Goal: Ask a question: Seek information or help from site administrators or community

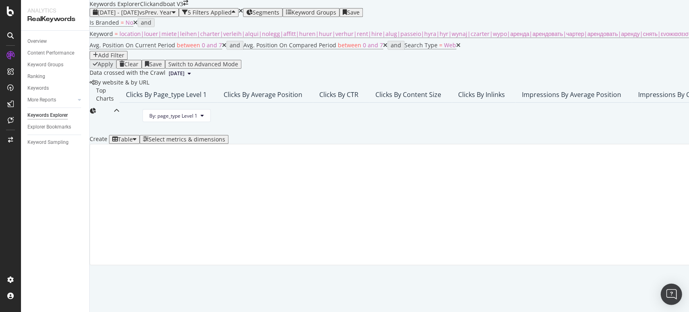
click at [675, 296] on img "Open Intercom Messenger" at bounding box center [671, 294] width 10 height 10
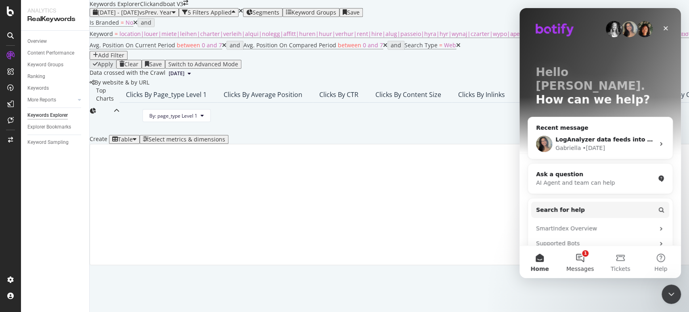
click at [577, 262] on button "1 Messages" at bounding box center [580, 261] width 40 height 32
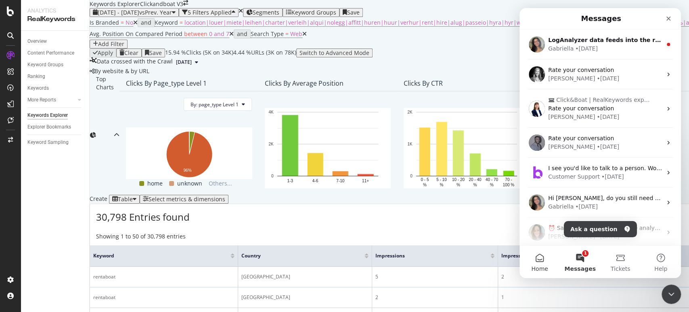
click at [539, 266] on span "Home" at bounding box center [539, 269] width 17 height 6
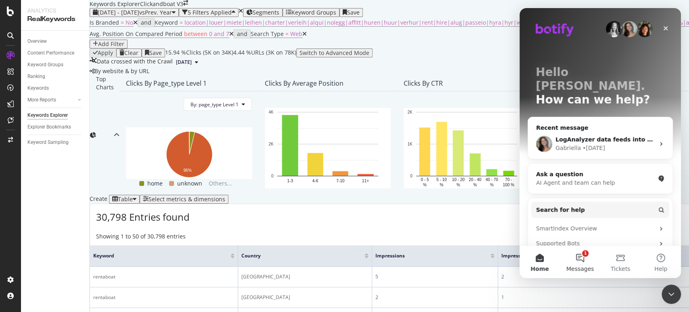
click at [584, 264] on button "1 Messages" at bounding box center [580, 261] width 40 height 32
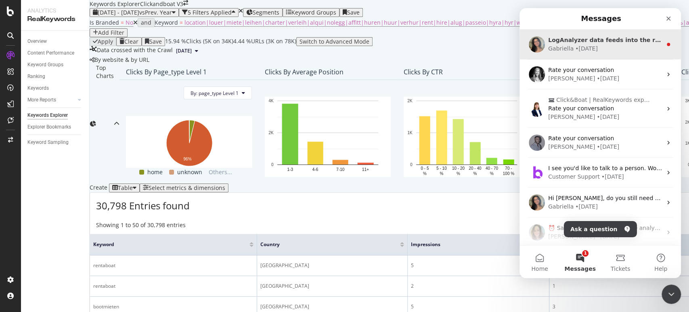
click at [604, 32] on div "LogAnalyzer data feeds into the report that you just linked, so they share the …" at bounding box center [600, 44] width 161 height 30
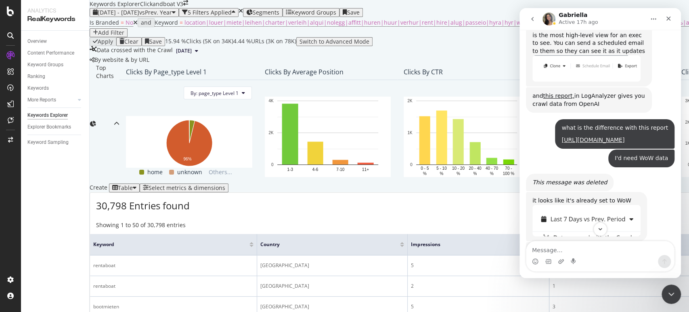
scroll to position [699, 0]
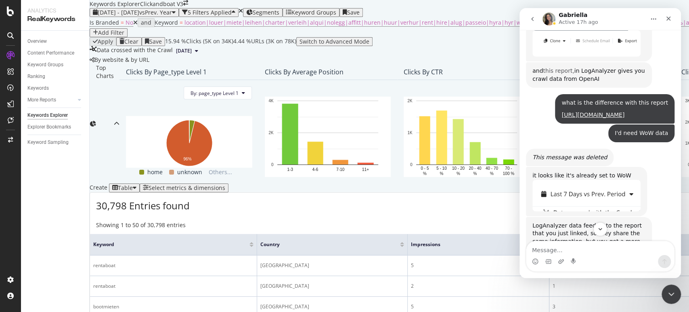
click at [551, 74] on link "this report," at bounding box center [558, 70] width 31 height 6
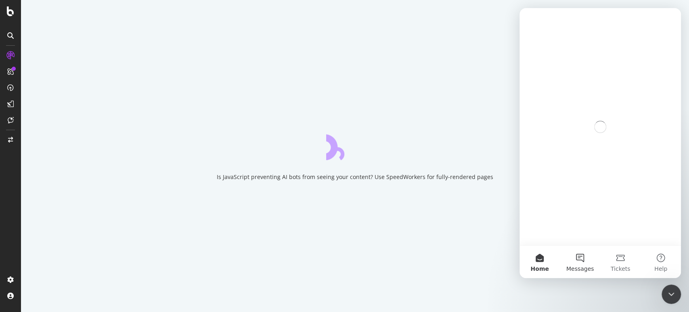
click at [577, 258] on button "Messages" at bounding box center [580, 261] width 40 height 32
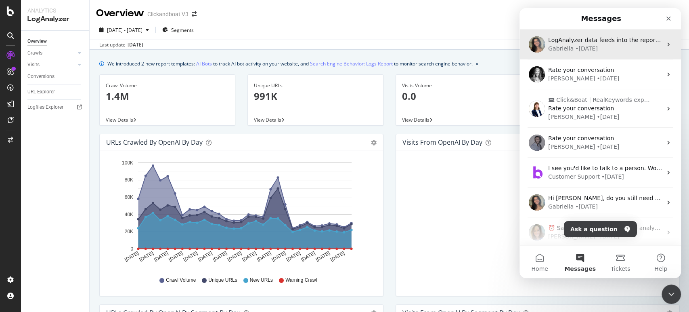
click at [592, 48] on div "• 1d ago" at bounding box center [586, 48] width 23 height 8
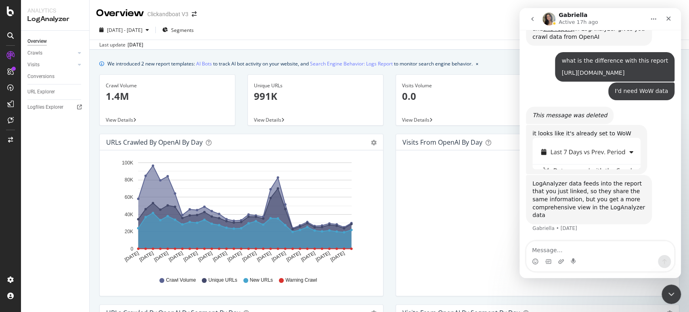
scroll to position [833, 0]
click at [588, 76] on link "[URL][DOMAIN_NAME]" at bounding box center [593, 72] width 63 height 6
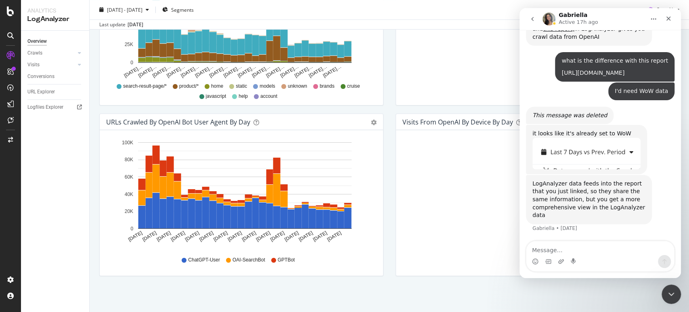
scroll to position [316, 0]
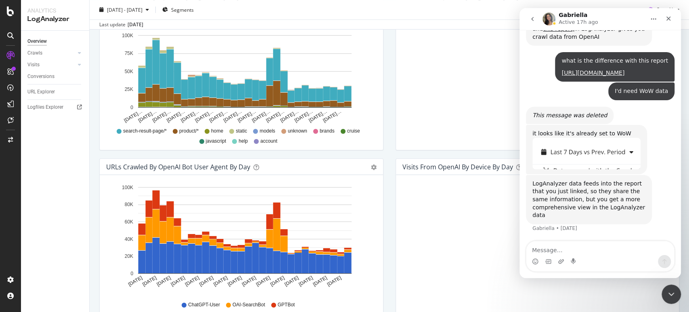
drag, startPoint x: 598, startPoint y: 19, endPoint x: 552, endPoint y: 19, distance: 46.0
click at [628, 25] on div "Gabriella Active 17h ago" at bounding box center [594, 19] width 103 height 14
click at [532, 20] on icon "go back" at bounding box center [532, 19] width 6 height 6
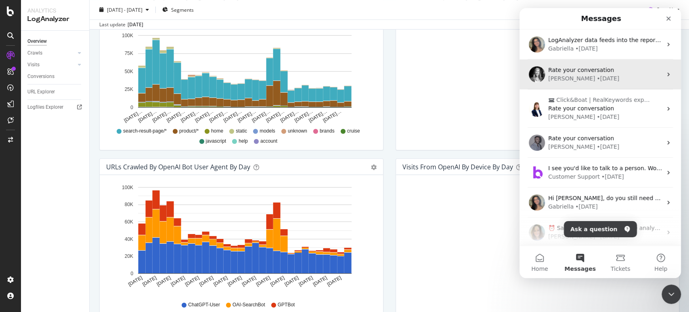
scroll to position [0, 0]
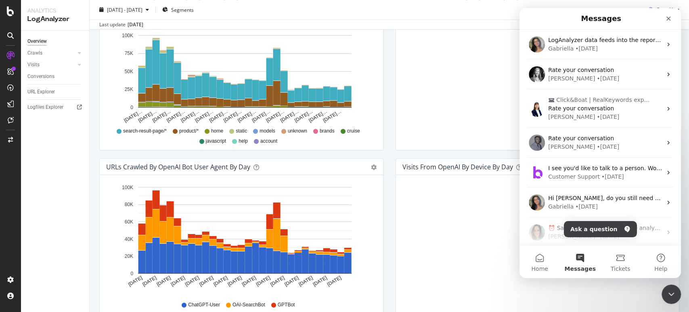
click at [611, 220] on div "⏰ Save time on your daily SEO analysis and eliminate meeting prep! To save hour…" at bounding box center [600, 232] width 161 height 30
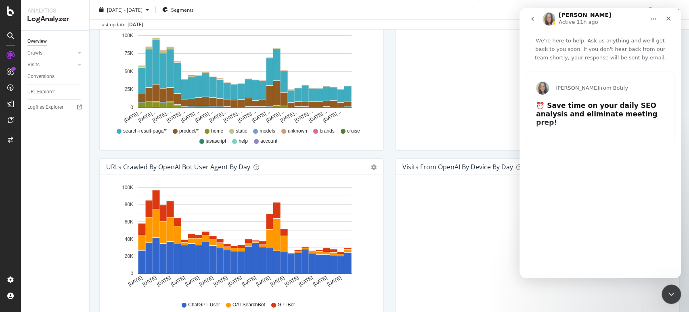
click at [532, 19] on icon "go back" at bounding box center [532, 19] width 6 height 6
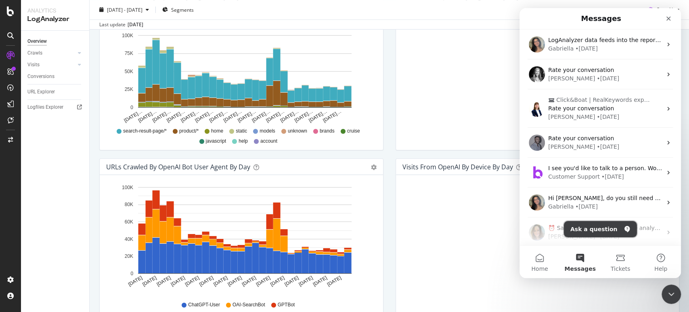
click at [584, 230] on button "Ask a question" at bounding box center [600, 229] width 73 height 16
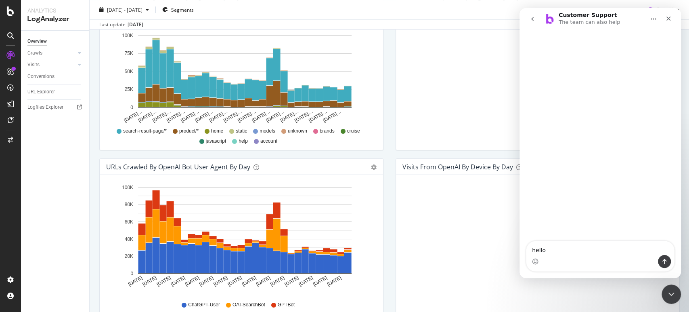
type textarea "hello"
type textarea "talk t"
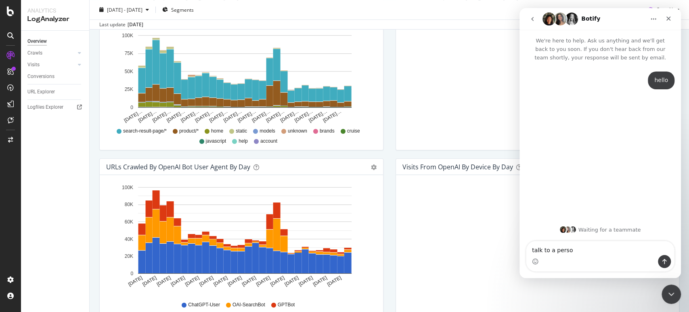
type textarea "talk to a person"
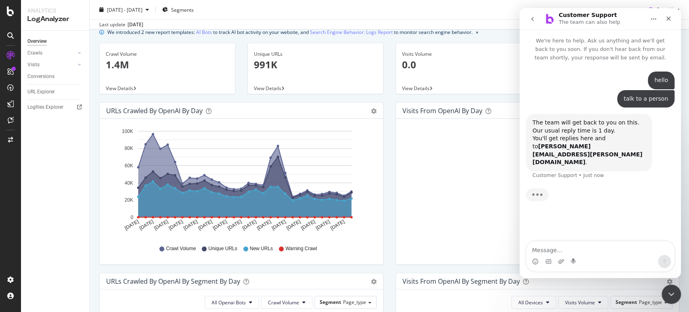
scroll to position [47, 0]
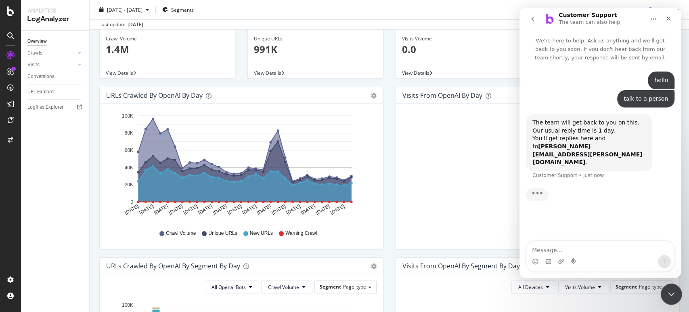
click at [678, 293] on div "Close Intercom Messenger" at bounding box center [669, 292] width 19 height 19
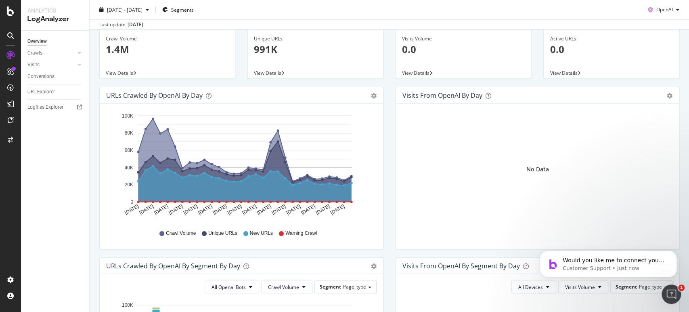
scroll to position [0, 0]
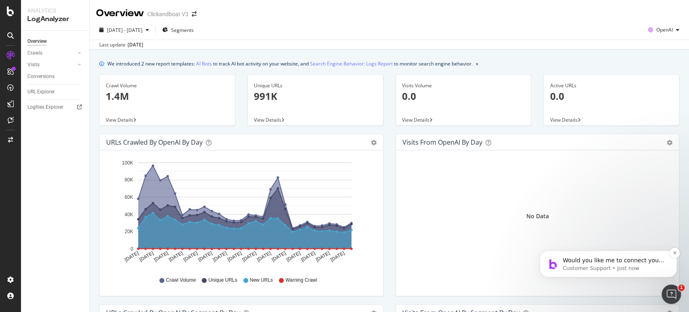
click at [626, 269] on p "Customer Support • Just now" at bounding box center [615, 267] width 104 height 7
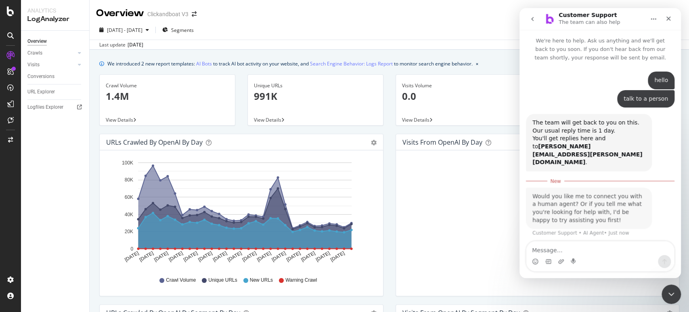
scroll to position [1, 0]
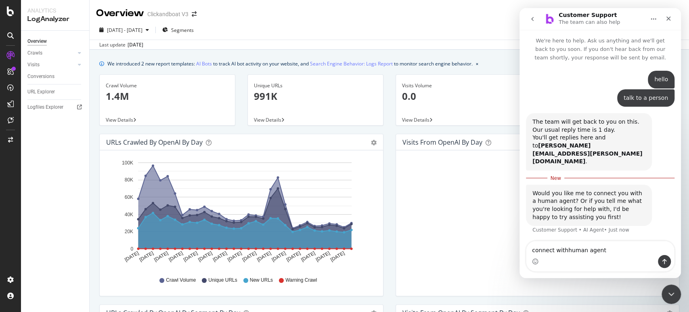
type textarea "connect with human agent"
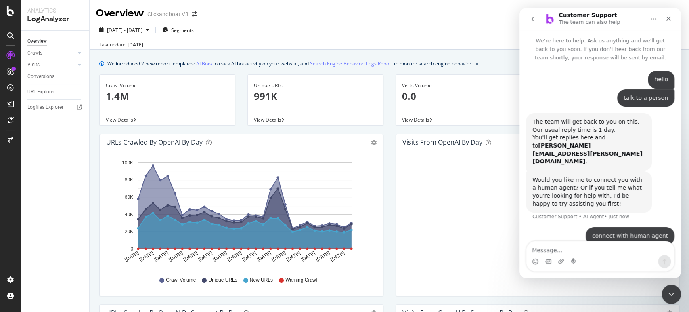
scroll to position [23, 0]
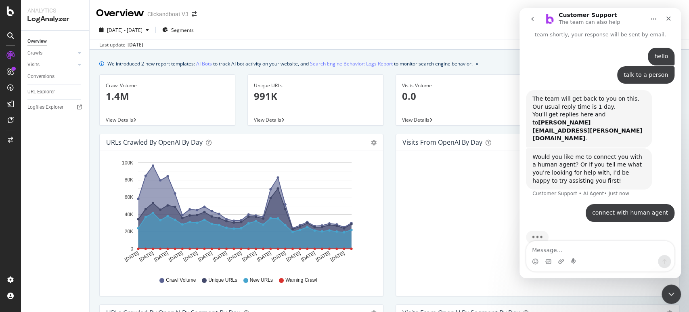
click at [532, 15] on button "go back" at bounding box center [532, 18] width 15 height 15
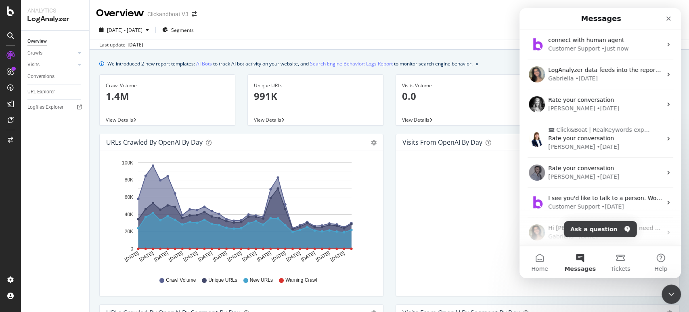
scroll to position [0, 0]
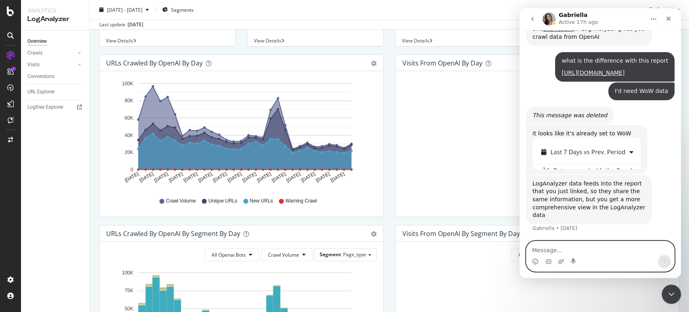
scroll to position [2, 0]
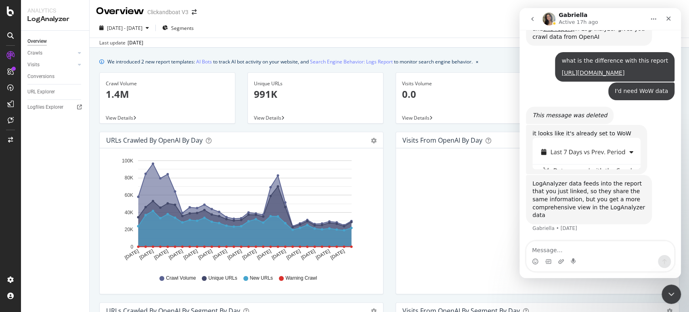
click at [537, 20] on button "go back" at bounding box center [532, 18] width 15 height 15
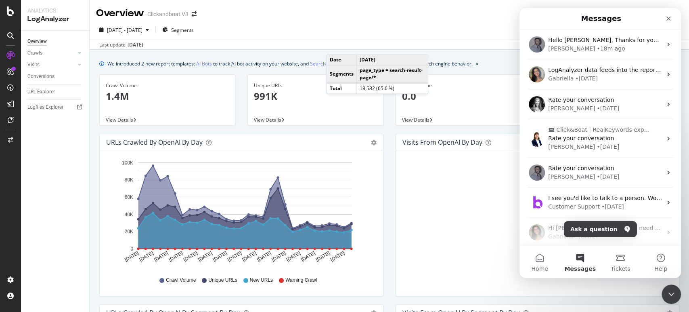
scroll to position [0, 0]
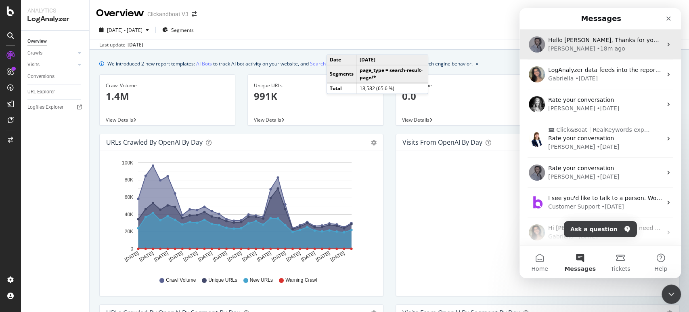
click at [560, 47] on div "[PERSON_NAME]" at bounding box center [571, 48] width 47 height 8
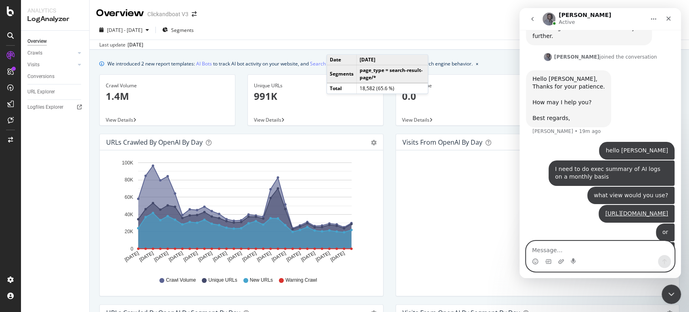
scroll to position [448, 0]
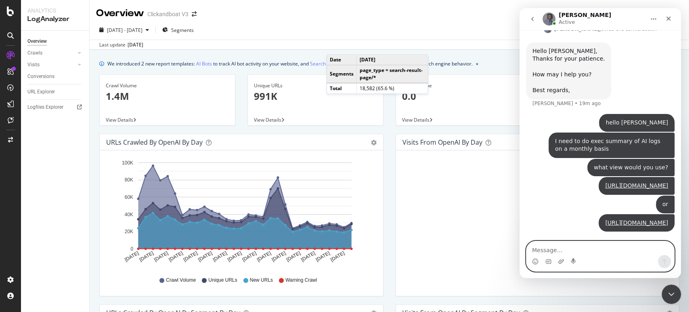
click at [595, 249] on textarea "Message…" at bounding box center [600, 248] width 148 height 14
type textarea "I'd need to show MoM variation"
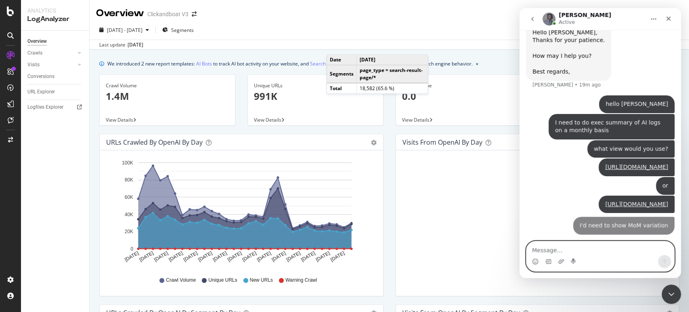
scroll to position [467, 0]
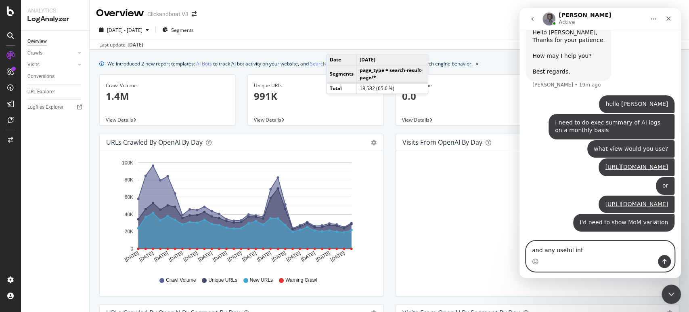
type textarea "and any useful info"
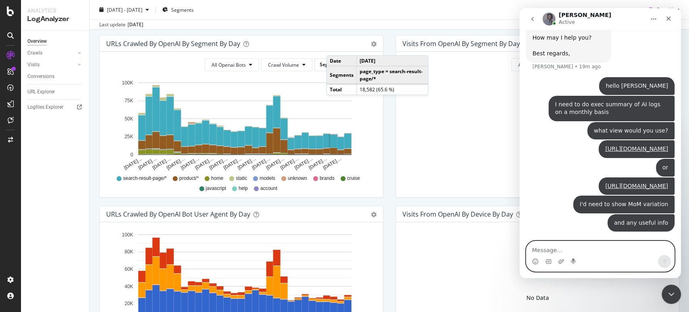
scroll to position [314, 0]
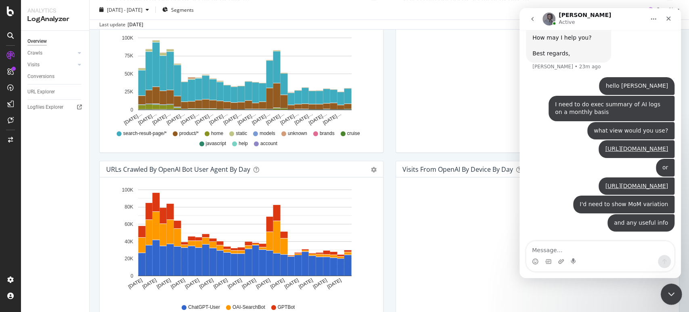
click at [667, 283] on div "Close Intercom Messenger" at bounding box center [669, 292] width 19 height 19
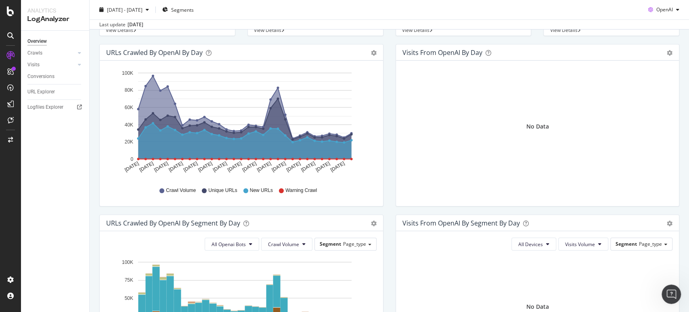
scroll to position [0, 0]
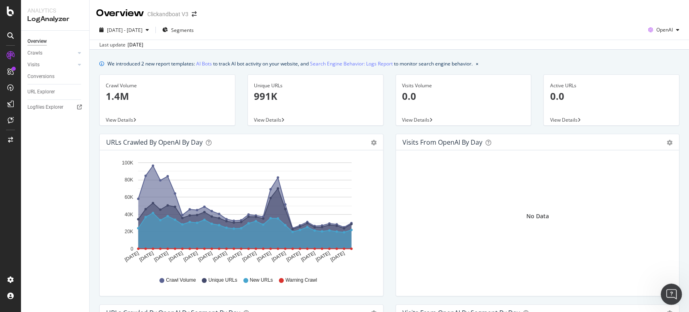
click at [669, 297] on icon "Open Intercom Messenger" at bounding box center [670, 292] width 13 height 13
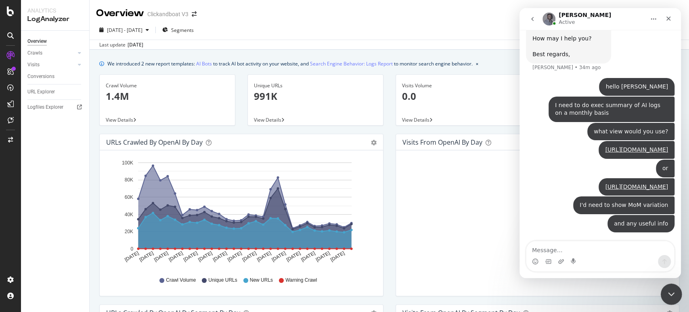
scroll to position [485, 0]
click at [675, 294] on div "Close Intercom Messenger" at bounding box center [669, 292] width 19 height 19
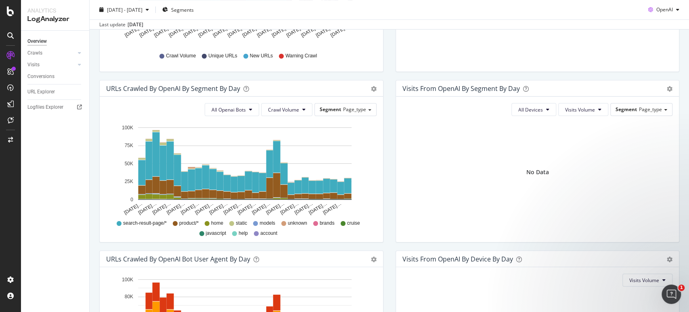
scroll to position [742, 0]
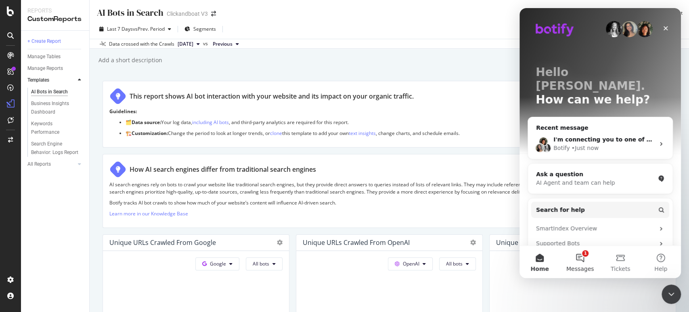
click at [581, 254] on button "1 Messages" at bounding box center [580, 261] width 40 height 32
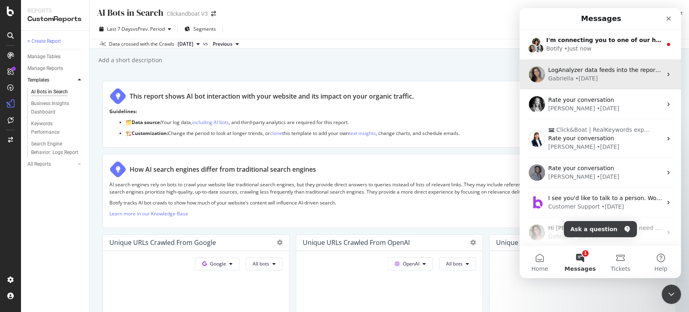
click at [599, 78] on div "[PERSON_NAME] • [DATE]" at bounding box center [605, 78] width 114 height 8
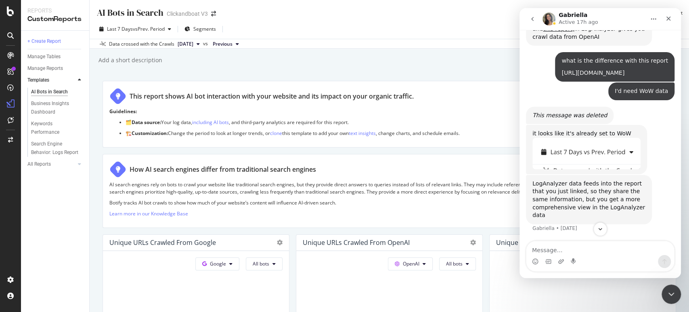
scroll to position [923, 0]
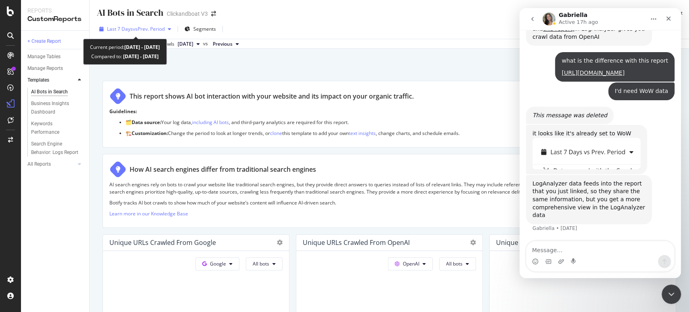
click at [170, 23] on div "Last 7 Days vs Prev. Period" at bounding box center [135, 29] width 78 height 12
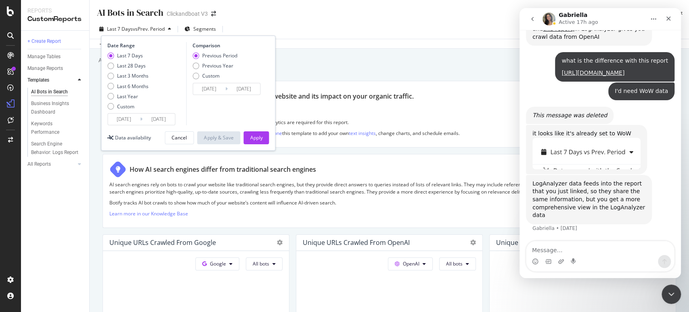
click at [170, 23] on div "Last 7 Days vs Prev. Period" at bounding box center [135, 29] width 78 height 12
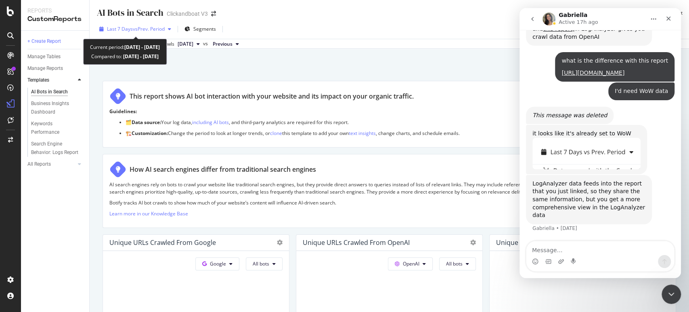
click at [172, 25] on div "Last 7 Days vs Prev. Period" at bounding box center [135, 29] width 78 height 12
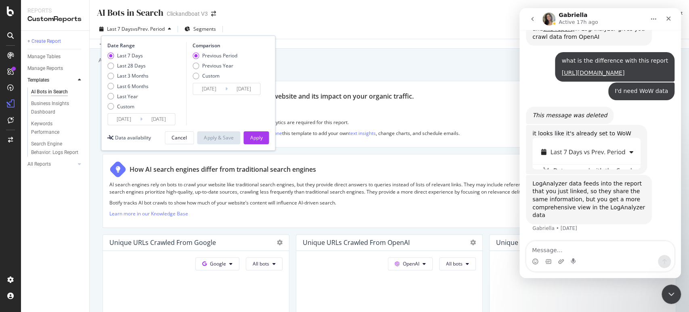
click at [392, 42] on div "Data crossed with the Crawls [DATE] vs Previous" at bounding box center [389, 44] width 599 height 10
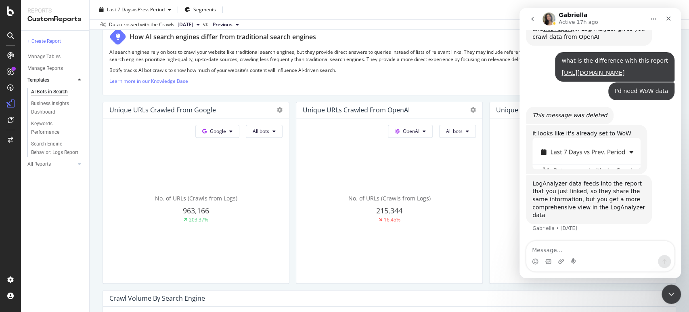
scroll to position [134, 0]
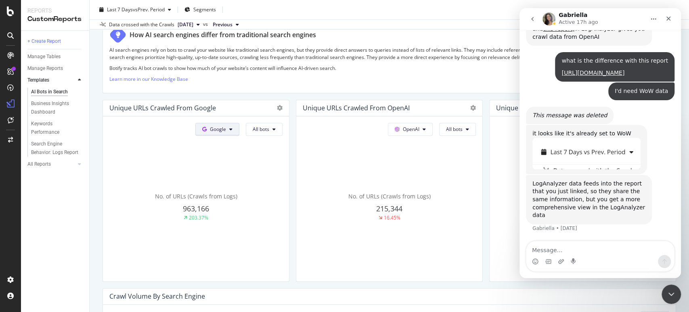
click at [232, 128] on button "Google" at bounding box center [217, 129] width 44 height 13
click at [274, 132] on button "All bots" at bounding box center [264, 129] width 37 height 13
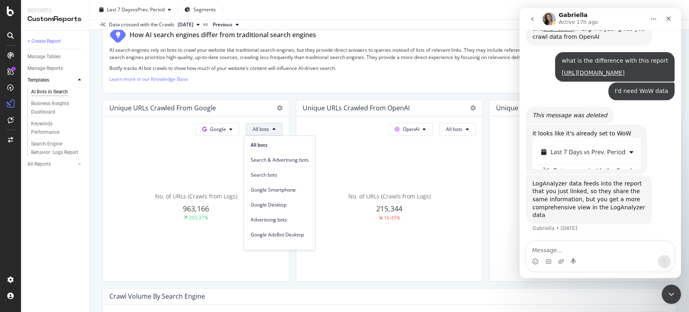
click at [274, 132] on button "All bots" at bounding box center [264, 129] width 37 height 13
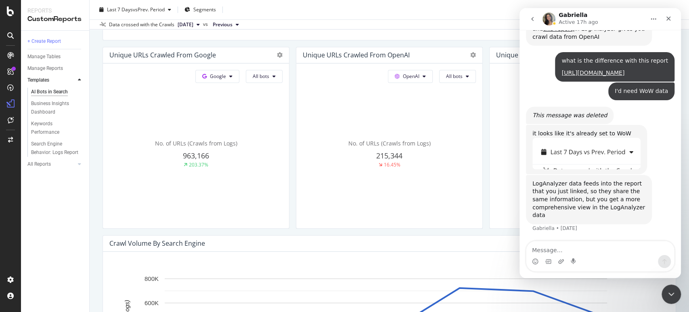
scroll to position [179, 0]
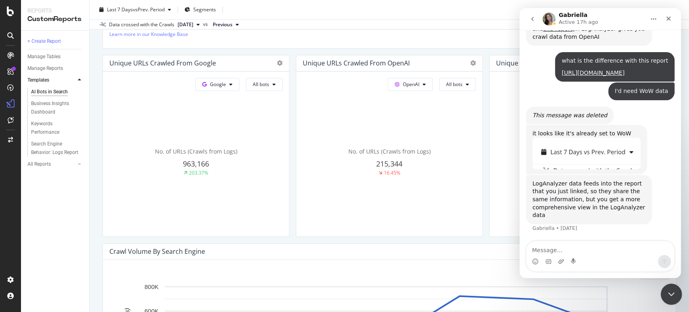
click at [673, 293] on icon "Close Intercom Messenger" at bounding box center [670, 293] width 10 height 10
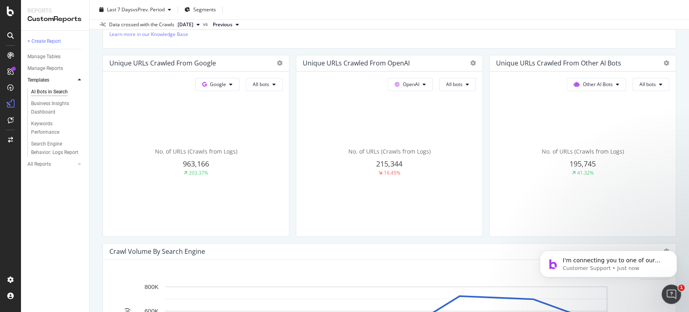
scroll to position [923, 0]
click at [425, 80] on button "OpenAI" at bounding box center [410, 84] width 45 height 13
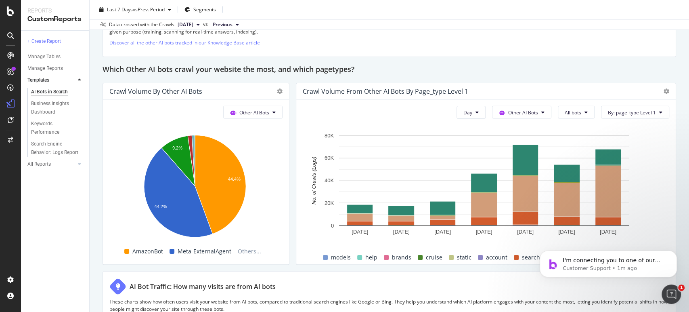
scroll to position [1155, 0]
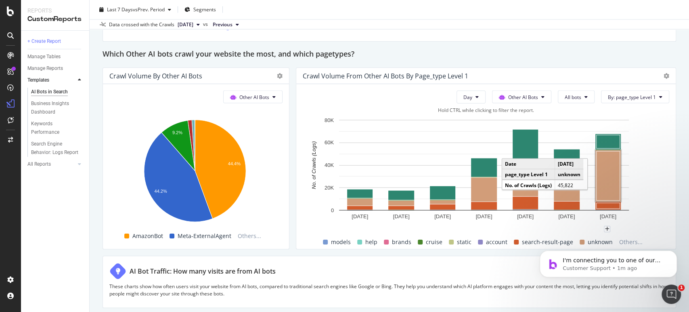
click at [607, 167] on rect "A chart." at bounding box center [608, 175] width 23 height 49
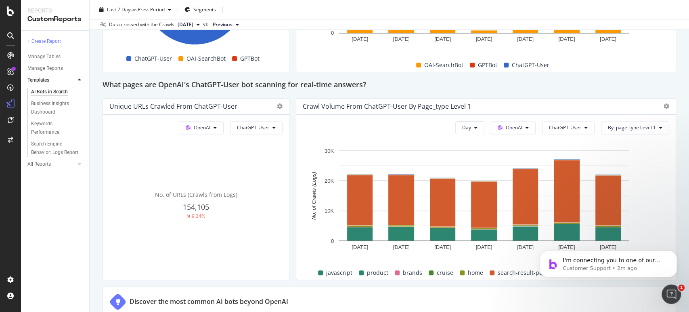
scroll to position [1111, 0]
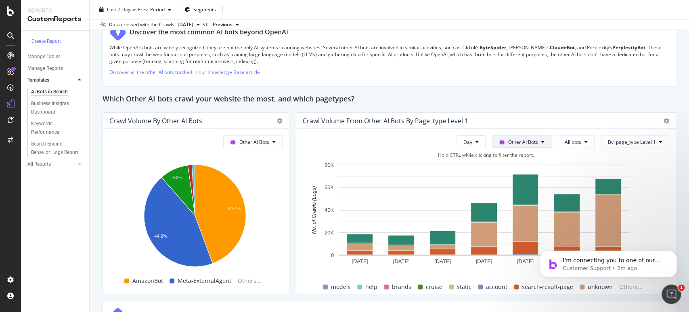
click at [533, 140] on button "Other AI Bots" at bounding box center [521, 141] width 59 height 13
click at [521, 184] on span "OpenAI" at bounding box center [521, 187] width 31 height 7
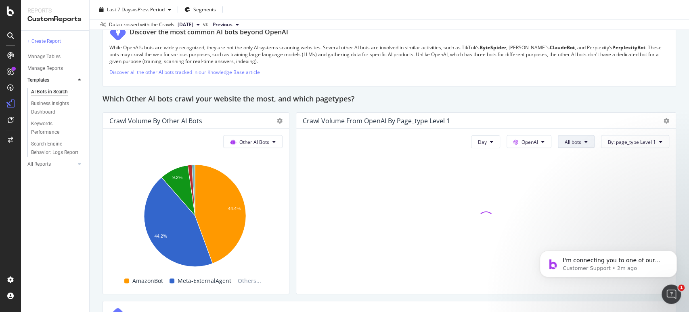
click at [568, 142] on span "All bots" at bounding box center [573, 141] width 17 height 7
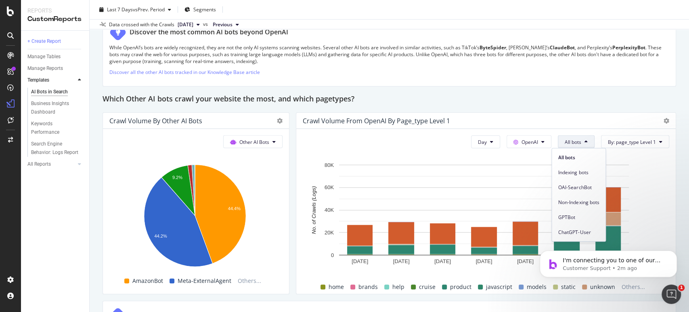
click at [568, 142] on span "All bots" at bounding box center [573, 141] width 17 height 7
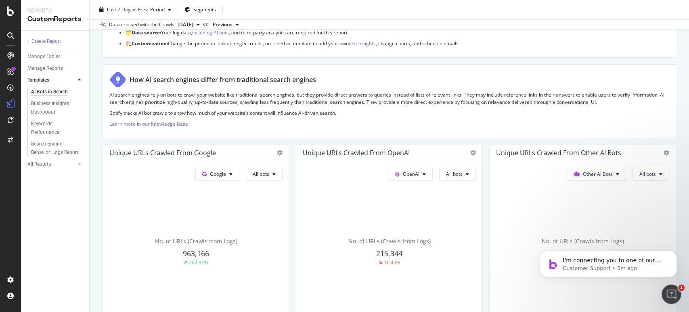
scroll to position [134, 0]
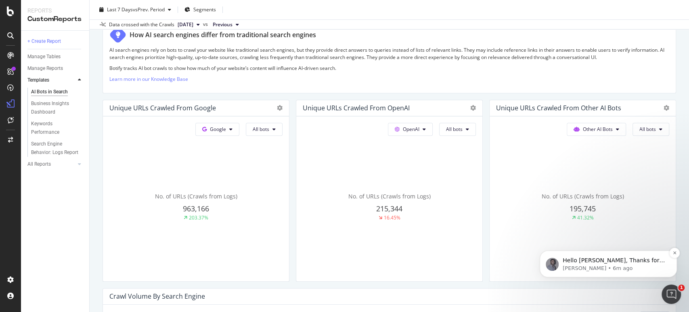
click at [597, 260] on p "Hello [PERSON_NAME], Thanks for your patience. How may I help you? Best regards," at bounding box center [615, 260] width 104 height 8
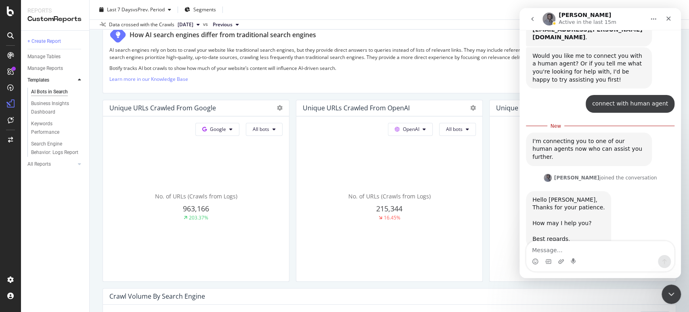
scroll to position [124, 0]
click at [591, 246] on textarea "Message…" at bounding box center [600, 248] width 148 height 14
type textarea "hello [PERSON_NAME]"
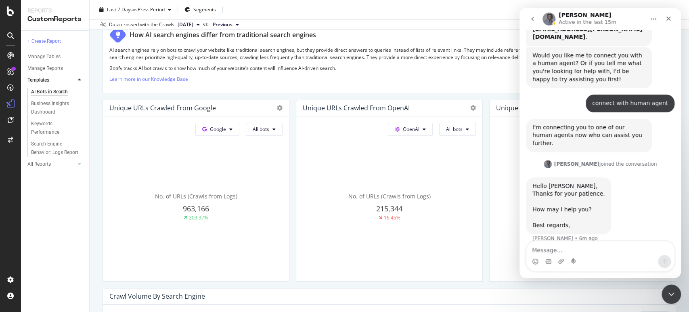
scroll to position [135, 0]
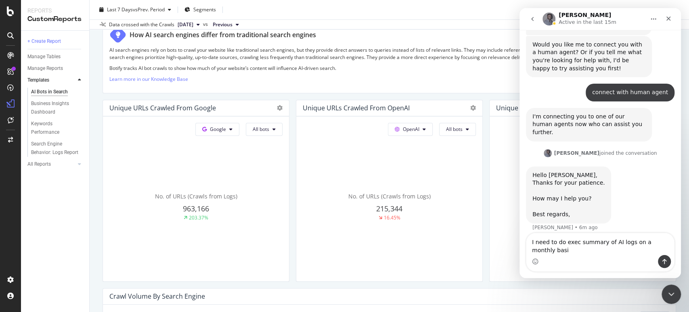
type textarea "I need to do exec summary of AI logs on a monthly basis"
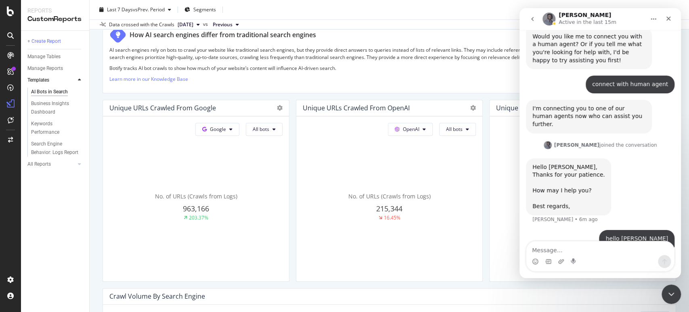
scroll to position [161, 0]
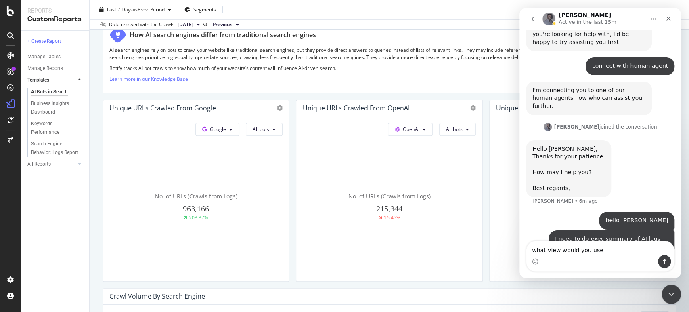
type textarea "what view would you use?"
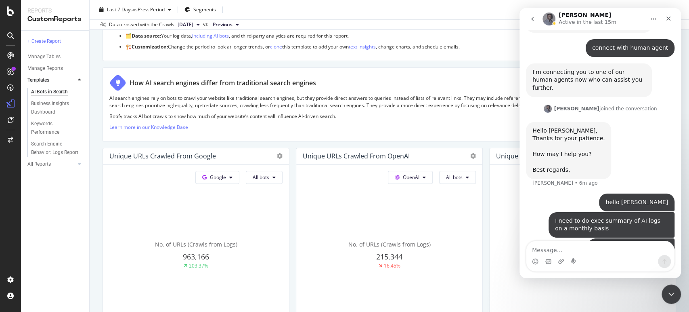
scroll to position [45, 0]
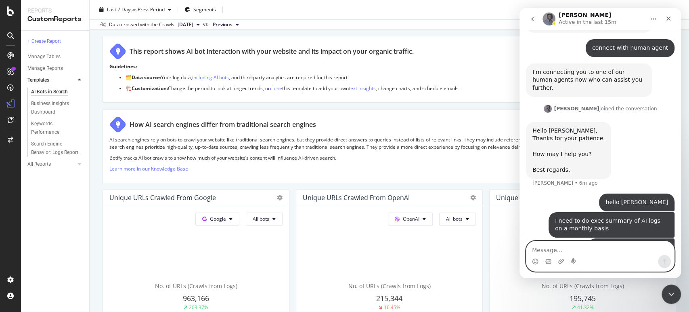
click at [566, 247] on textarea "Message…" at bounding box center [600, 248] width 148 height 14
paste textarea "[URL][DOMAIN_NAME]"
type textarea "[URL][DOMAIN_NAME]"
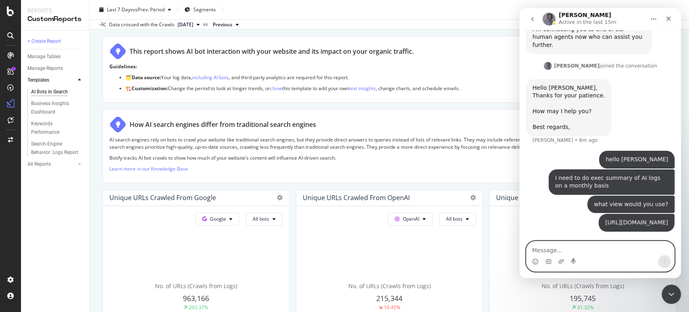
scroll to position [349, 0]
type textarea "or"
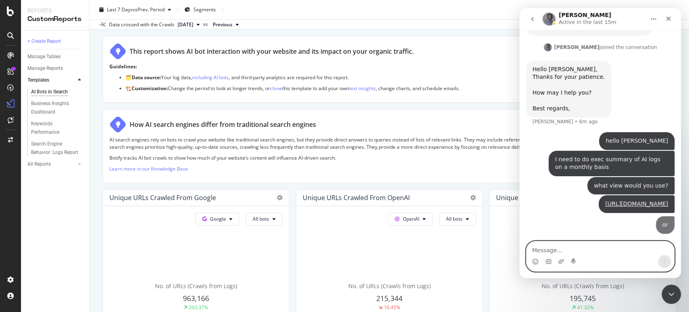
scroll to position [367, 0]
paste textarea "[URL][DOMAIN_NAME]"
type textarea "[URL][DOMAIN_NAME]"
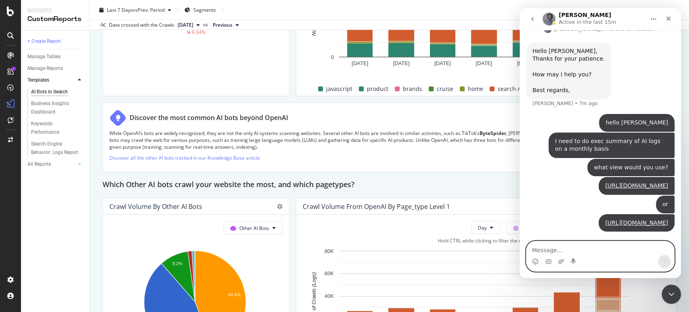
scroll to position [1031, 0]
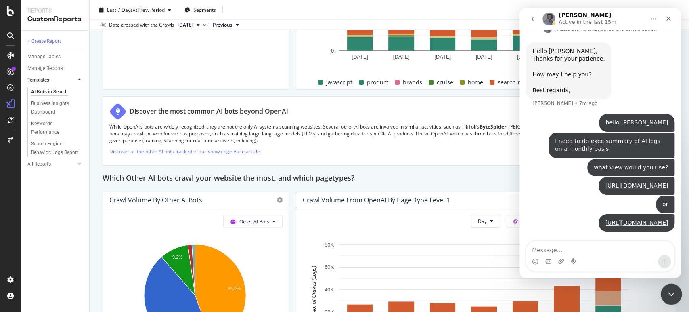
click at [673, 289] on icon "Close Intercom Messenger" at bounding box center [670, 293] width 10 height 10
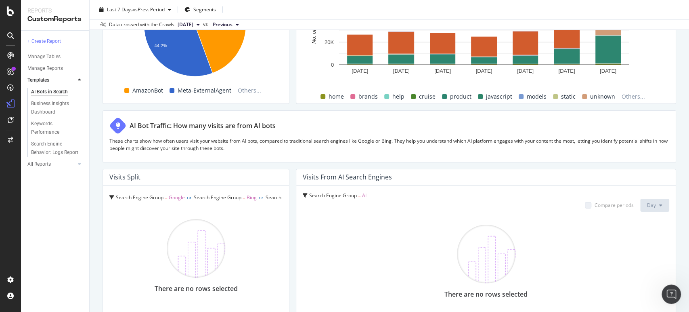
scroll to position [1121, 0]
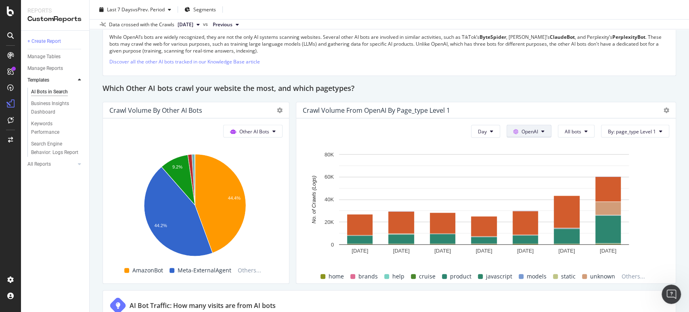
click at [533, 132] on button "OpenAI" at bounding box center [529, 131] width 45 height 13
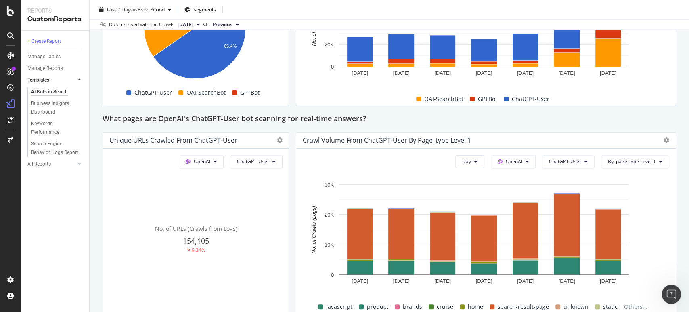
scroll to position [852, 0]
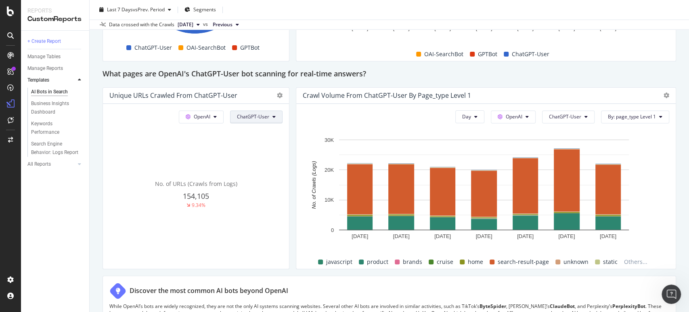
click at [270, 120] on button "ChatGPT-User" at bounding box center [256, 116] width 52 height 13
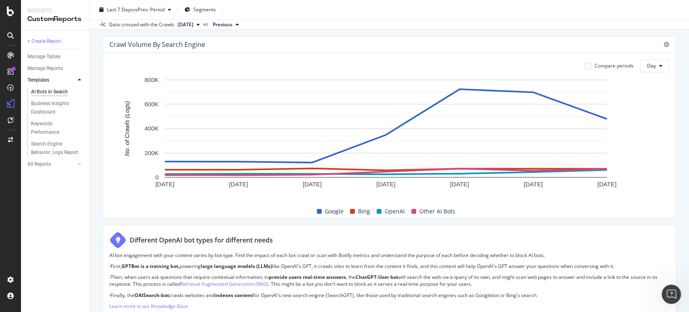
scroll to position [361, 0]
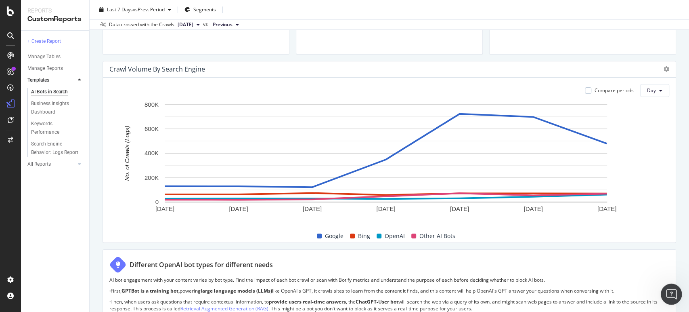
click at [672, 293] on icon "Open Intercom Messenger" at bounding box center [670, 292] width 13 height 13
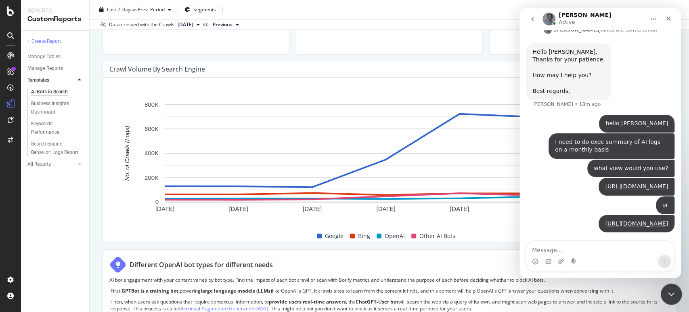
scroll to position [448, 0]
click at [596, 245] on textarea "Message…" at bounding box center [600, 248] width 148 height 14
click at [669, 291] on icon "Close Intercom Messenger" at bounding box center [670, 293] width 10 height 10
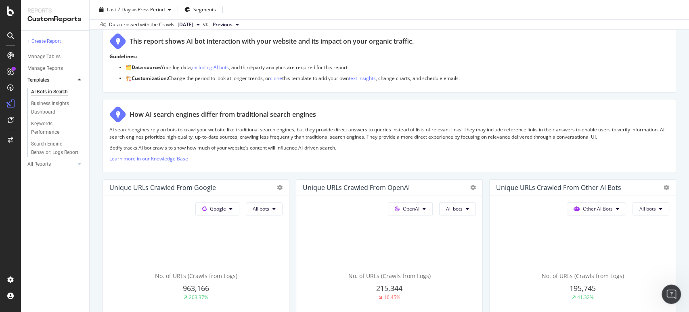
scroll to position [0, 0]
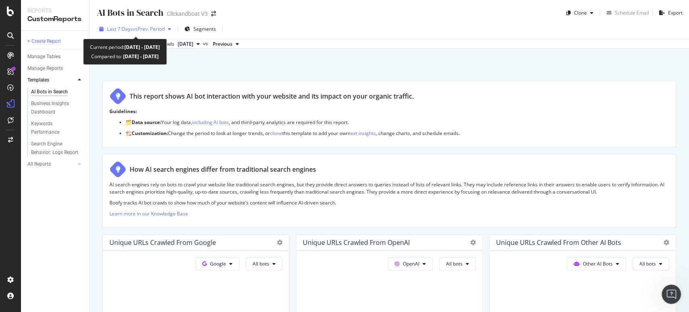
click at [171, 28] on icon "button" at bounding box center [169, 29] width 3 height 5
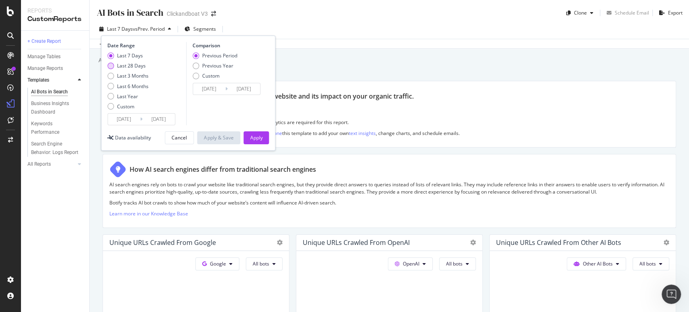
click at [131, 68] on div "Last 28 Days" at bounding box center [131, 65] width 29 height 7
type input "[DATE]"
click at [258, 142] on div "Apply" at bounding box center [256, 138] width 13 height 12
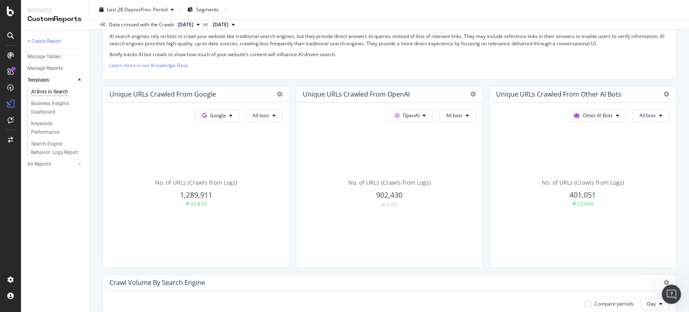
scroll to position [134, 0]
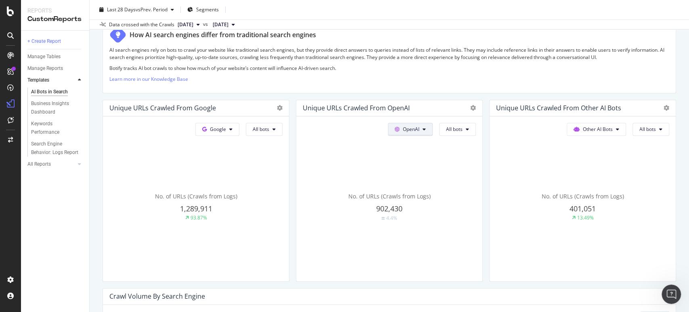
click at [415, 132] on button "OpenAI" at bounding box center [410, 129] width 45 height 13
click at [223, 127] on span "Google" at bounding box center [218, 129] width 16 height 7
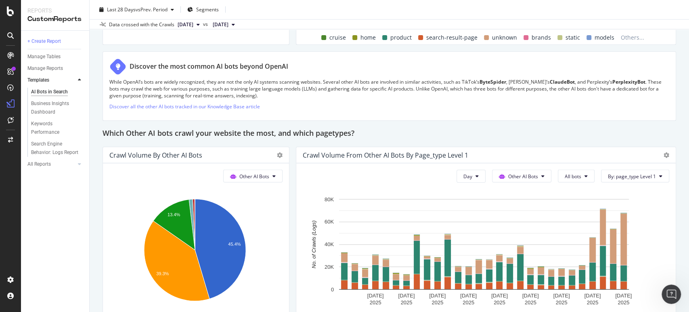
scroll to position [1166, 0]
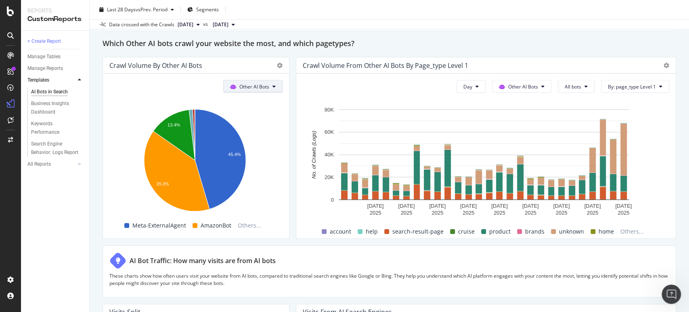
click at [255, 84] on span "Other AI Bots" at bounding box center [254, 86] width 30 height 7
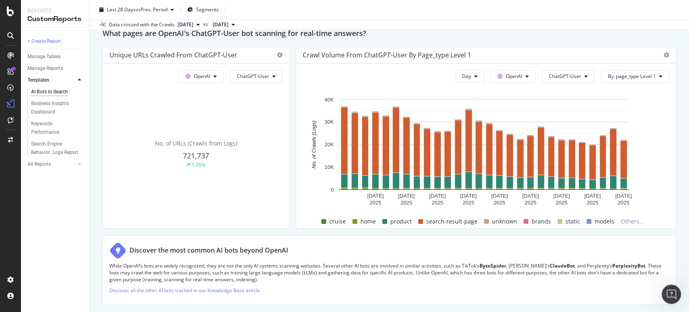
scroll to position [841, 0]
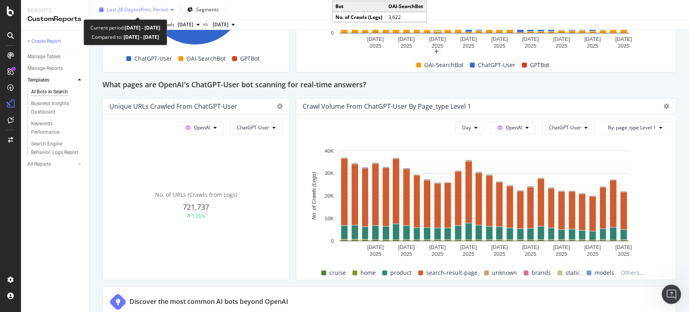
click at [161, 12] on span "vs Prev. Period" at bounding box center [152, 9] width 32 height 7
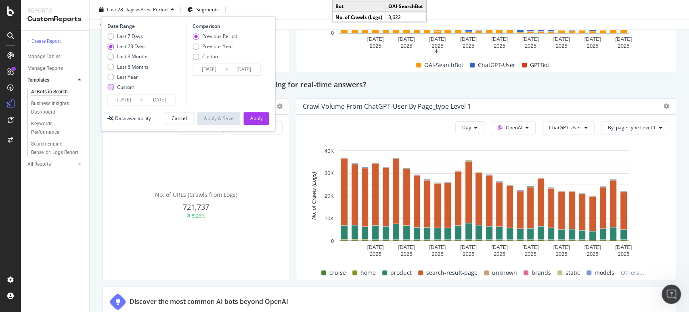
click at [125, 86] on div "Custom" at bounding box center [125, 87] width 17 height 7
click at [130, 100] on input "[DATE]" at bounding box center [124, 99] width 32 height 11
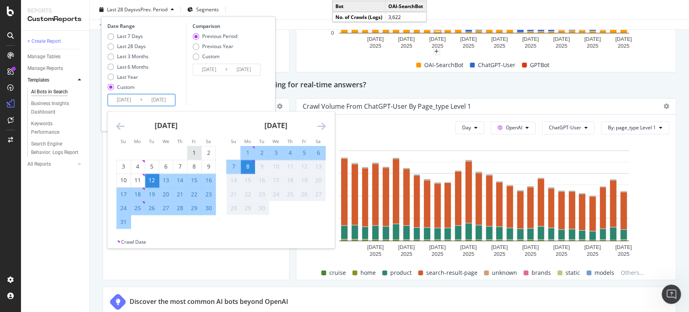
click at [194, 153] on div "1" at bounding box center [194, 153] width 14 height 8
type input "[DATE]"
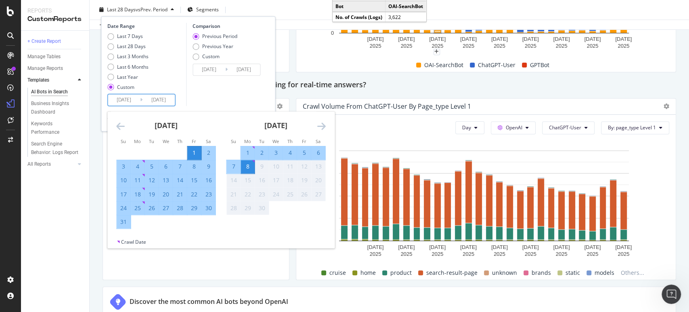
click at [125, 222] on div "31" at bounding box center [124, 221] width 14 height 8
type input "[DATE]"
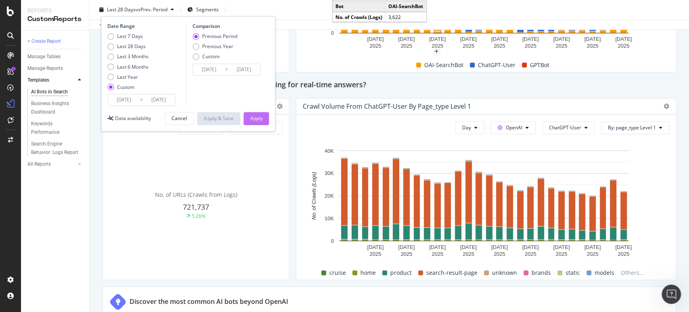
click at [252, 118] on div "Apply" at bounding box center [256, 118] width 13 height 7
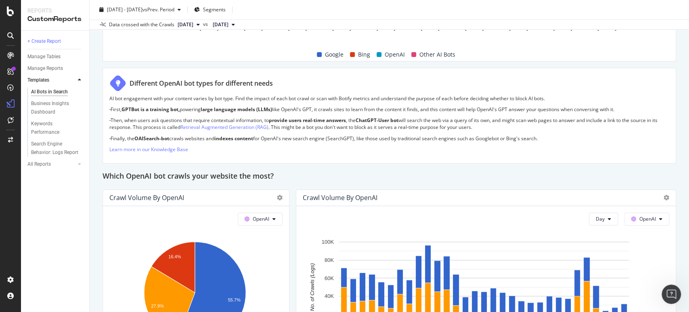
scroll to position [542, 0]
drag, startPoint x: 126, startPoint y: 81, endPoint x: 554, endPoint y: 136, distance: 431.0
click at [554, 136] on div "Different OpenAI bot types for different needs AI bot engagement with your cont…" at bounding box center [390, 117] width 574 height 96
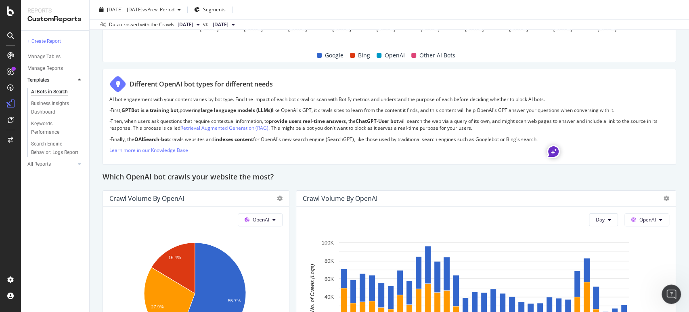
copy div "Loremipsu DoloRS ame conse adi elitseddo eiusm TE inc utlaboreet dolo magn aliq…"
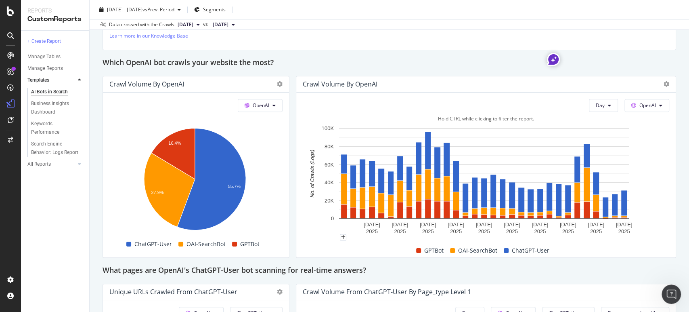
scroll to position [676, 0]
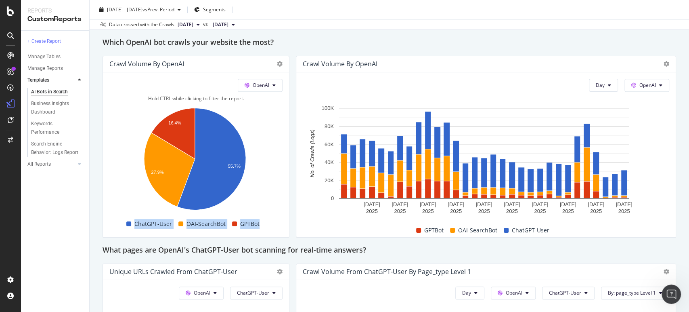
drag, startPoint x: 258, startPoint y: 225, endPoint x: 128, endPoint y: 223, distance: 130.4
click at [128, 223] on div "ChatGPT-User OAI-SearchBot GPTBot" at bounding box center [192, 224] width 173 height 14
copy div "ChatGPT-User OAI-SearchBot GPTBot"
click at [293, 129] on div "This report shows AI bot interaction with your website and its impact on your o…" at bounding box center [390, 190] width 574 height 1570
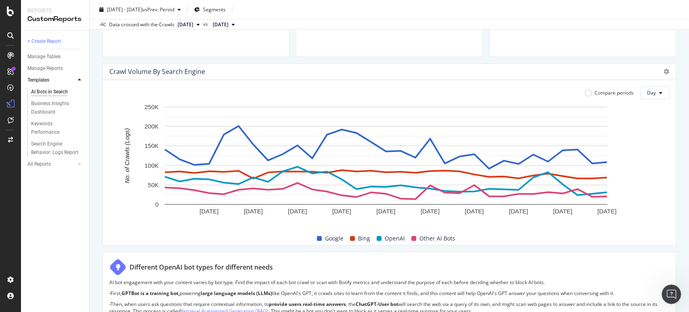
scroll to position [358, 0]
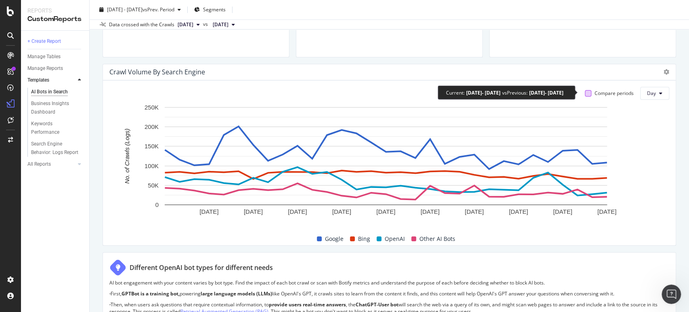
click at [585, 94] on div at bounding box center [588, 93] width 6 height 6
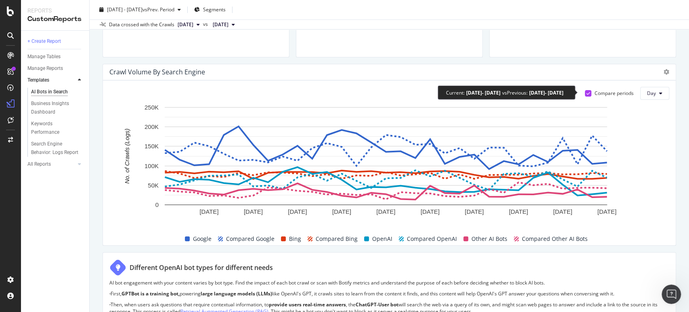
click at [587, 94] on icon at bounding box center [589, 93] width 4 height 4
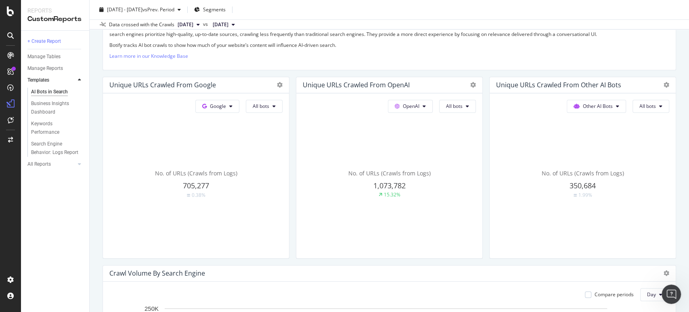
scroll to position [143, 0]
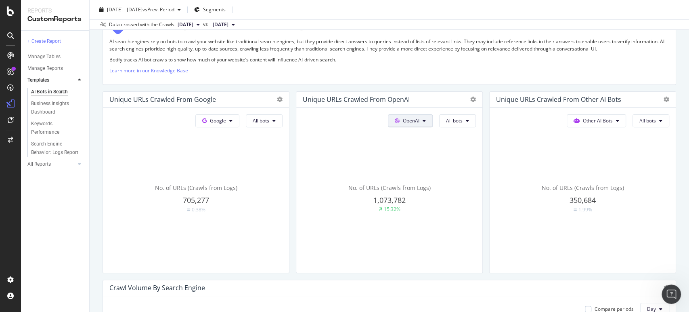
click at [419, 124] on button "OpenAI" at bounding box center [410, 120] width 45 height 13
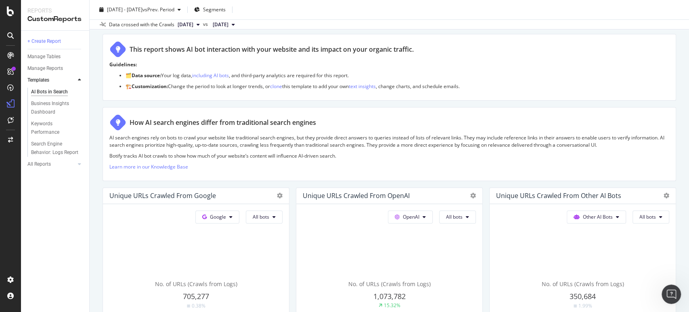
scroll to position [0, 0]
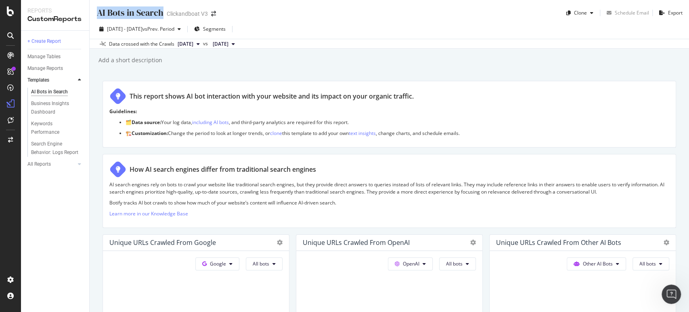
drag, startPoint x: 98, startPoint y: 9, endPoint x: 161, endPoint y: 12, distance: 62.7
click at [161, 12] on div "AI Bots in Search" at bounding box center [129, 12] width 67 height 13
copy div "AI Bots in Search"
click at [358, 35] on div "[DATE] - [DATE] vs Prev. Period Segments" at bounding box center [389, 31] width 599 height 16
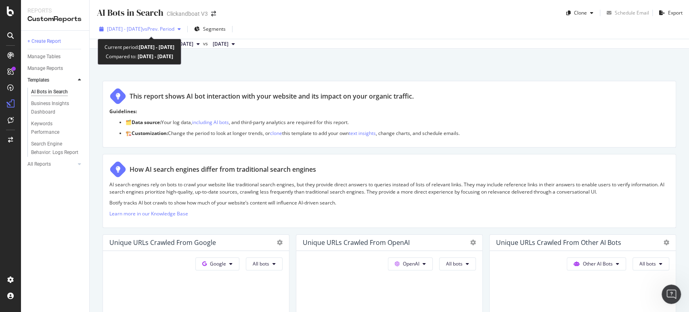
click at [164, 24] on div "[DATE] - [DATE] vs Prev. Period" at bounding box center [140, 29] width 88 height 12
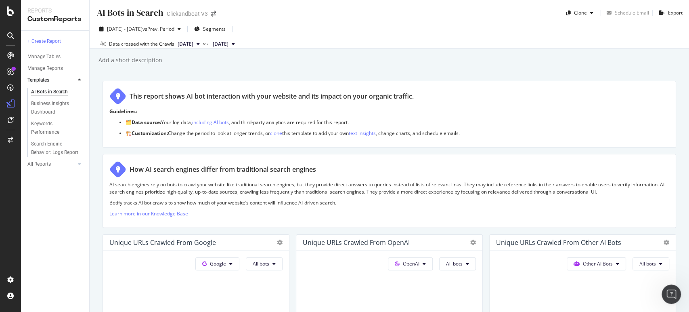
click at [366, 61] on div "Add a short description Add a short description" at bounding box center [393, 60] width 591 height 12
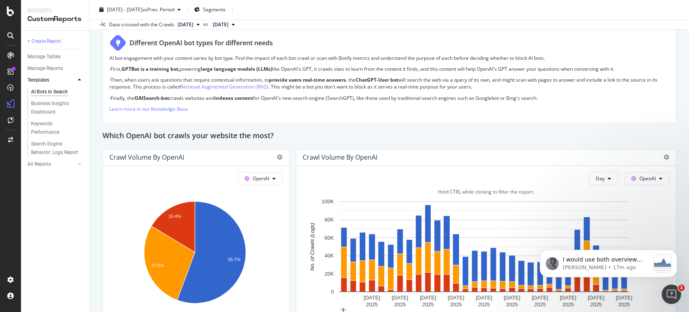
scroll to position [628, 0]
